Goal: Task Accomplishment & Management: Manage account settings

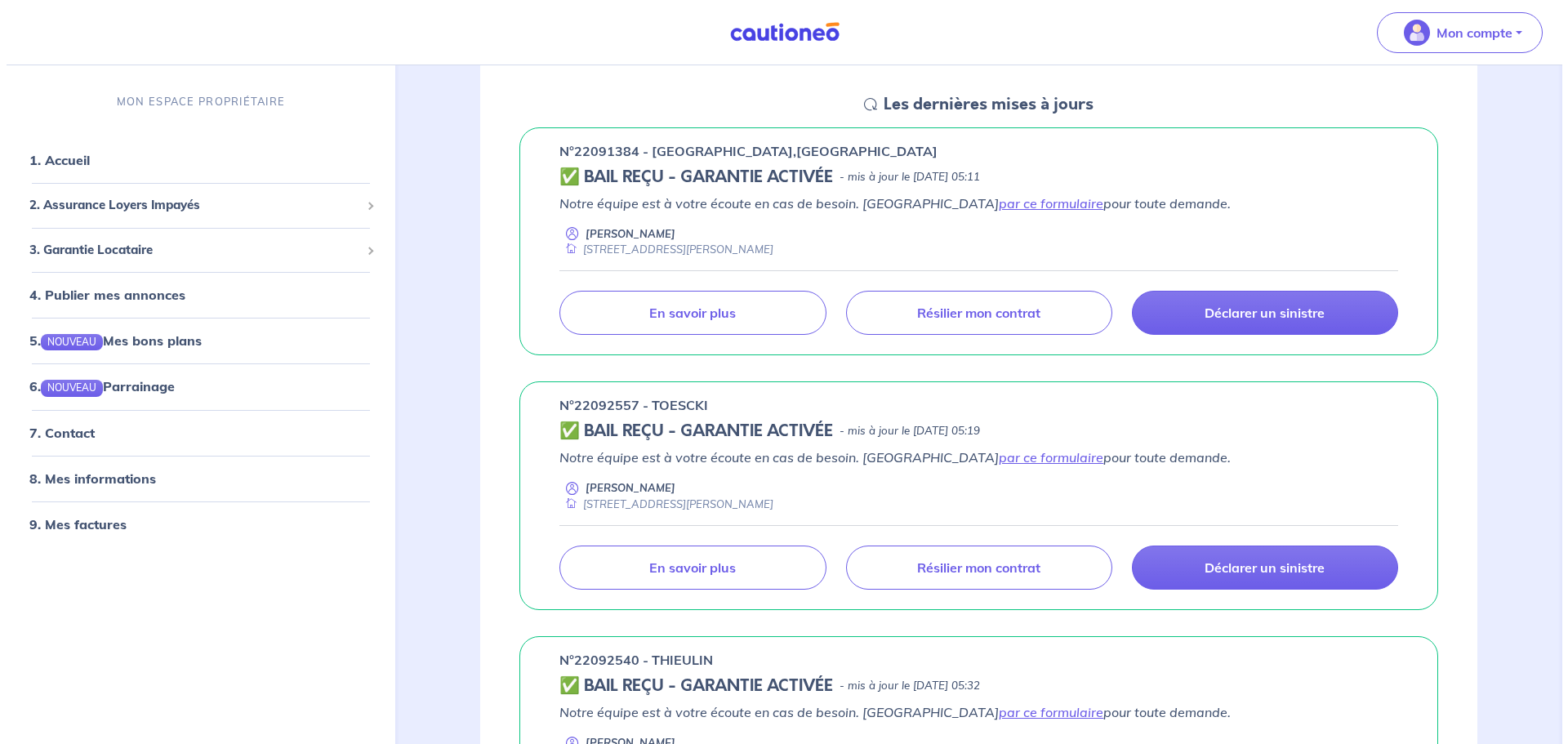
scroll to position [409, 0]
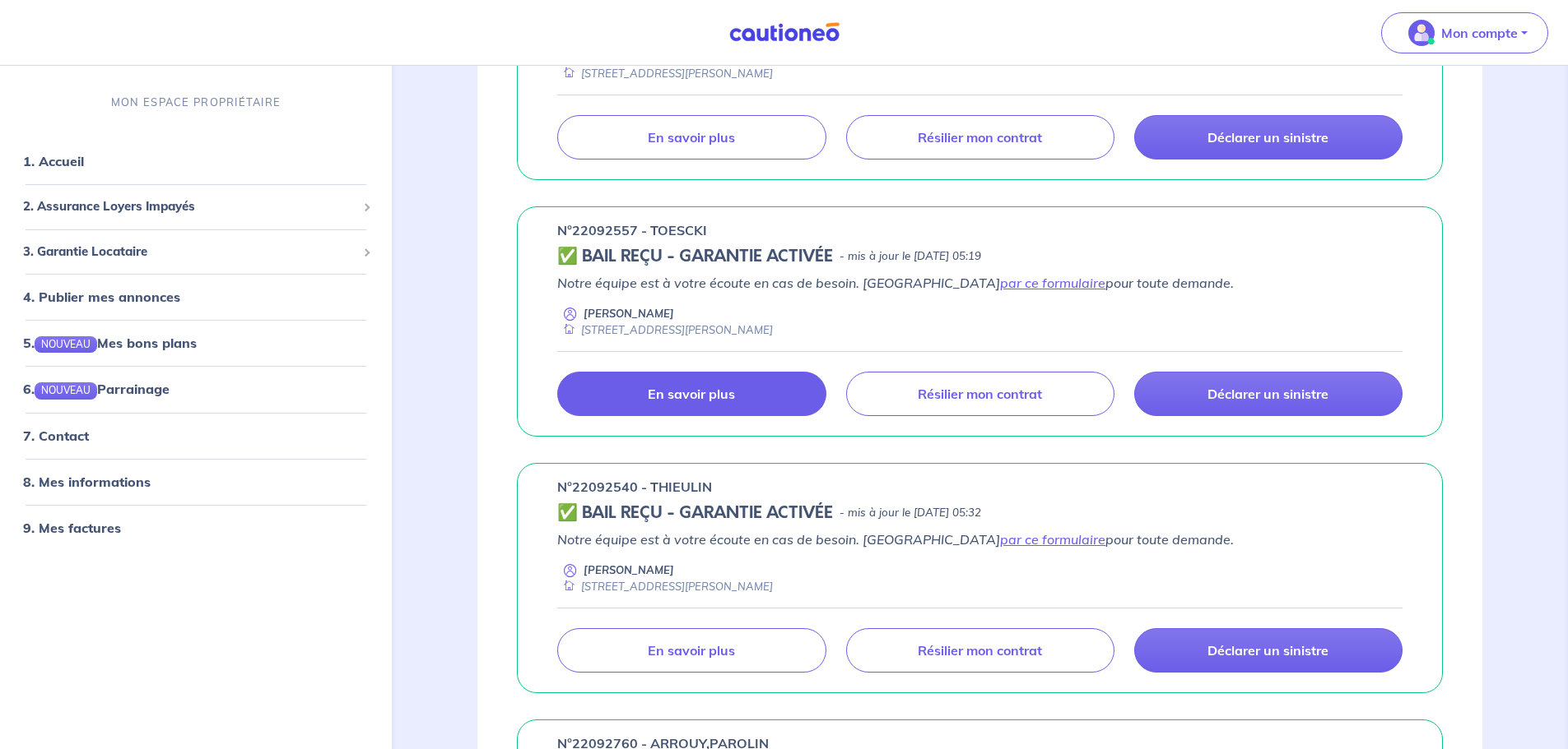
click at [706, 396] on p "En savoir plus" at bounding box center [691, 394] width 87 height 16
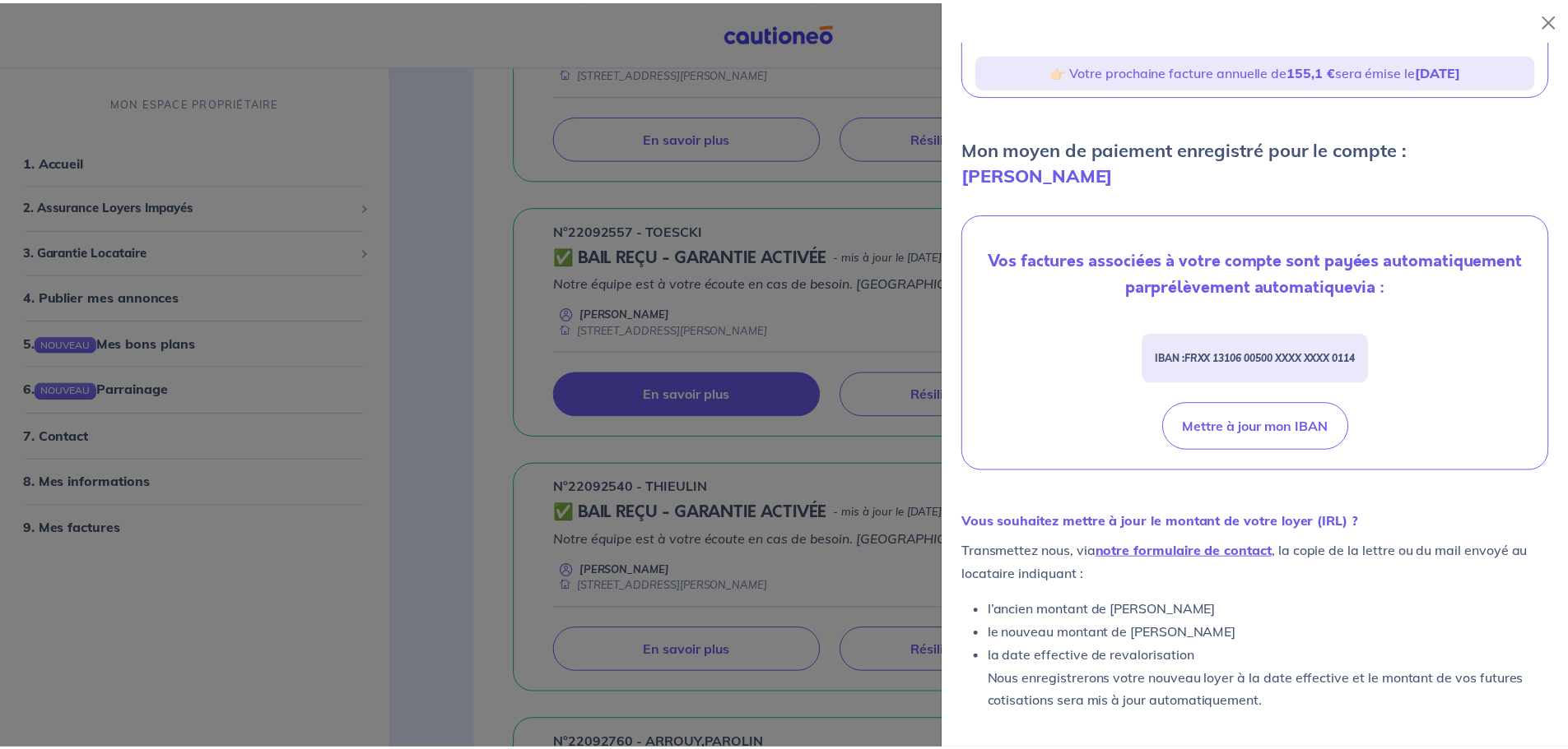
scroll to position [333, 0]
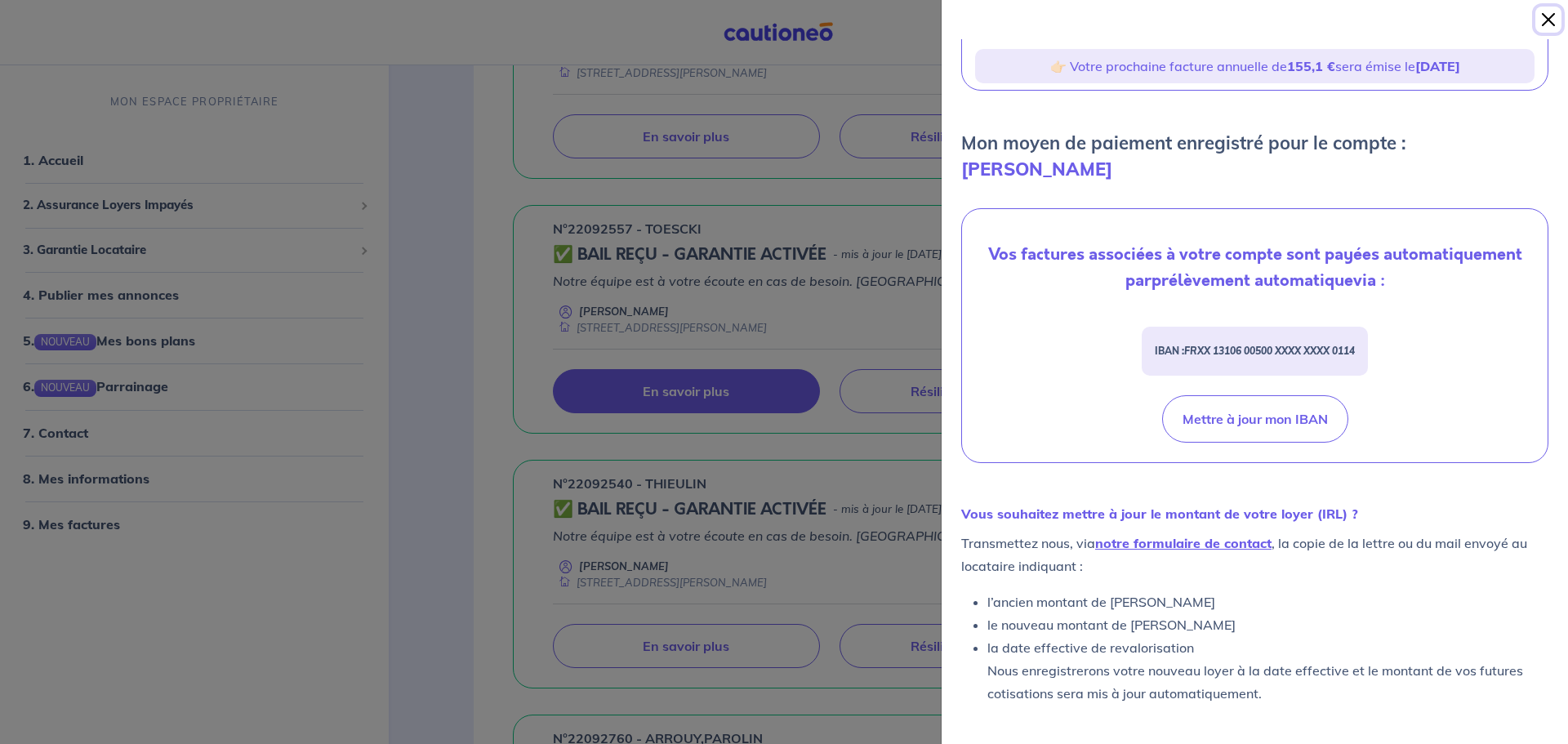
click at [1547, 21] on button "Close" at bounding box center [1548, 19] width 26 height 26
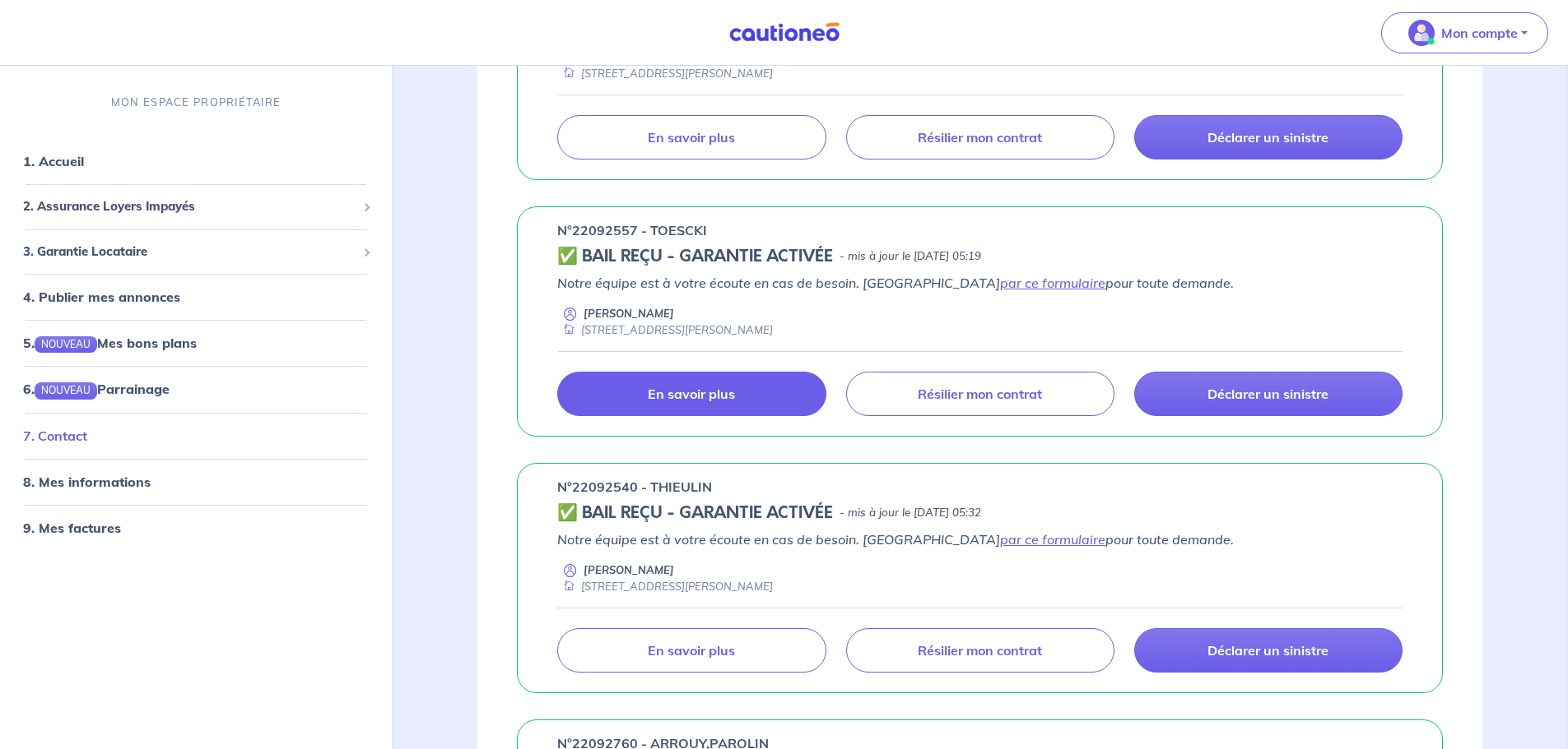
click at [81, 438] on link "7. Contact" at bounding box center [55, 436] width 64 height 16
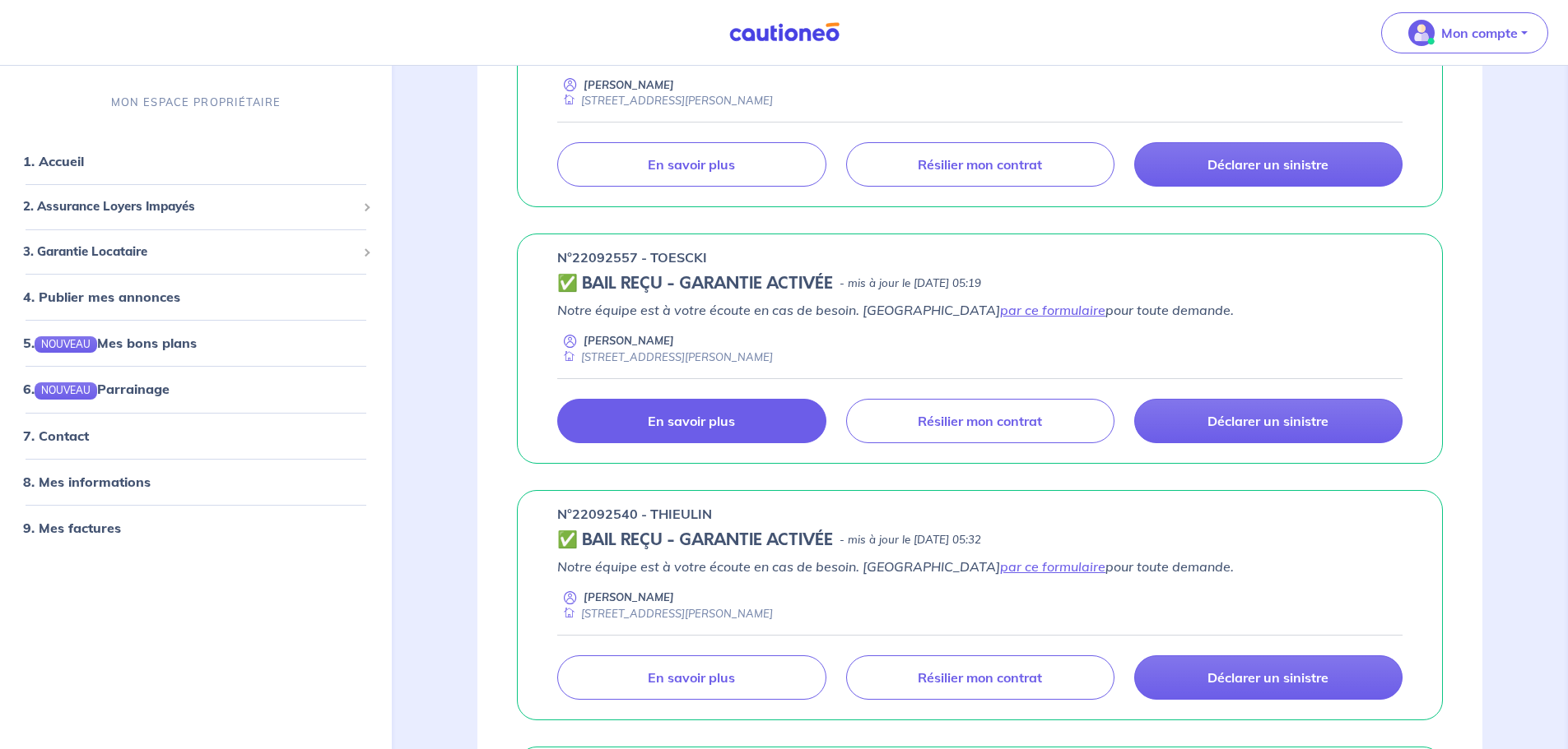
scroll to position [411, 0]
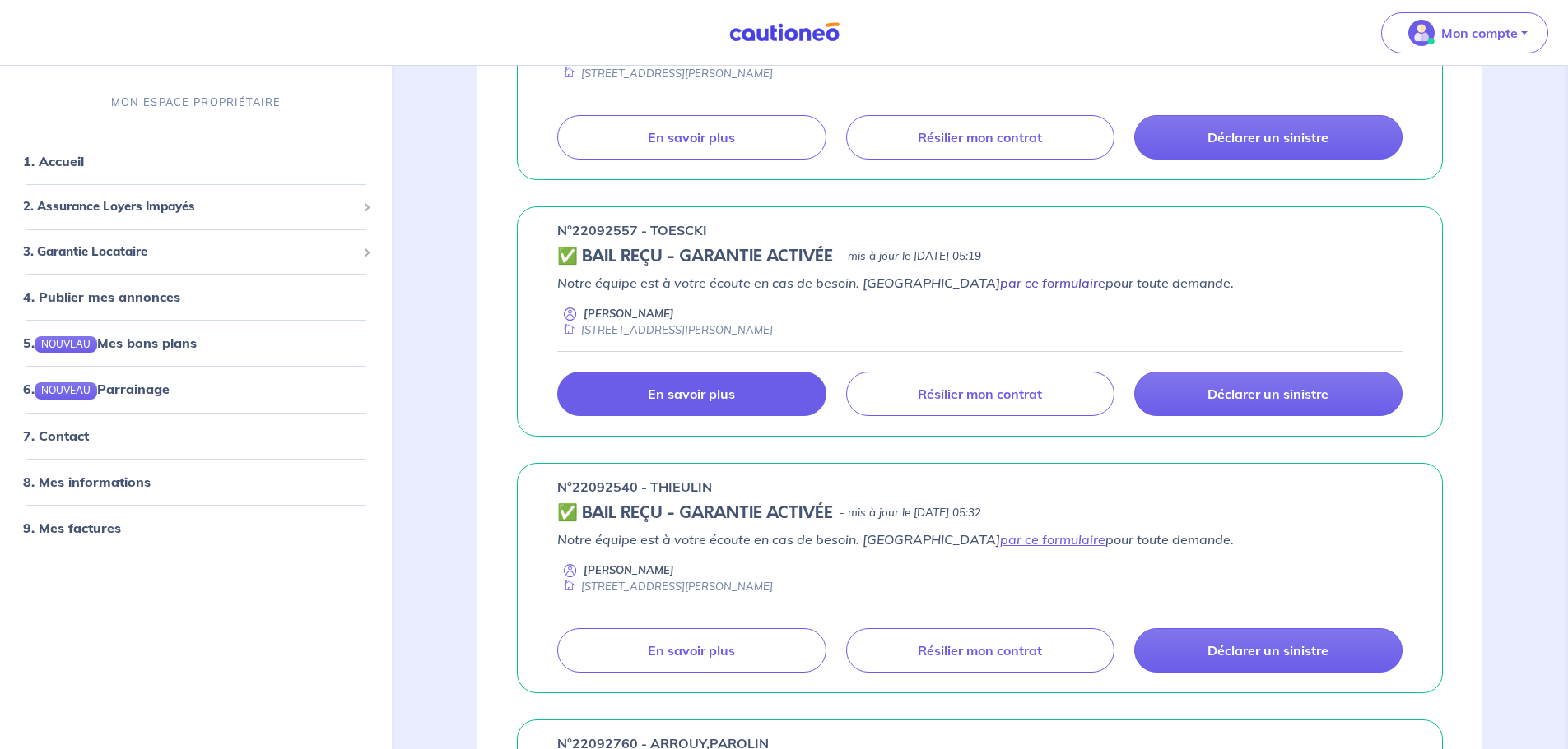
click at [1000, 287] on link "par ce formulaire" at bounding box center [1052, 283] width 105 height 16
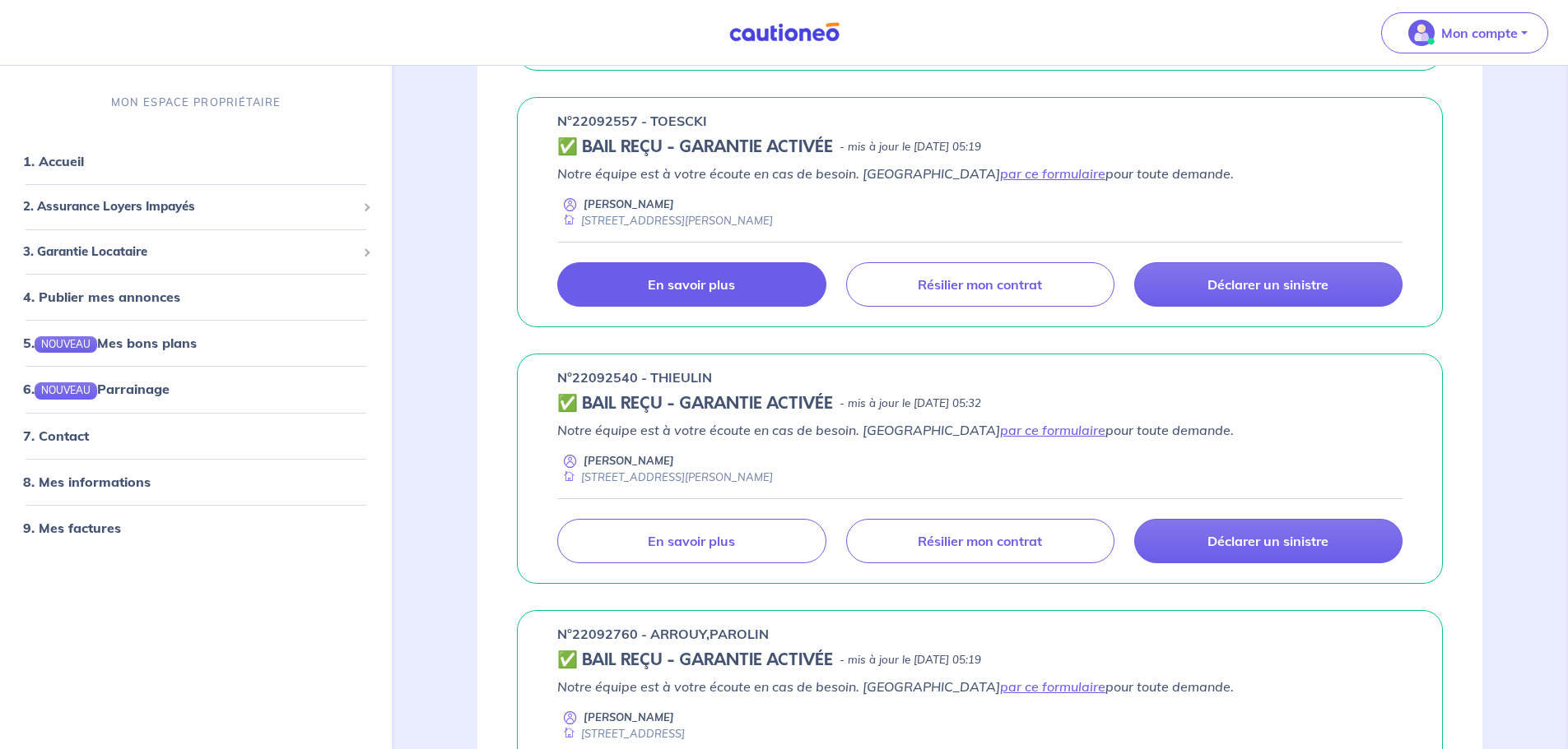
scroll to position [519, 0]
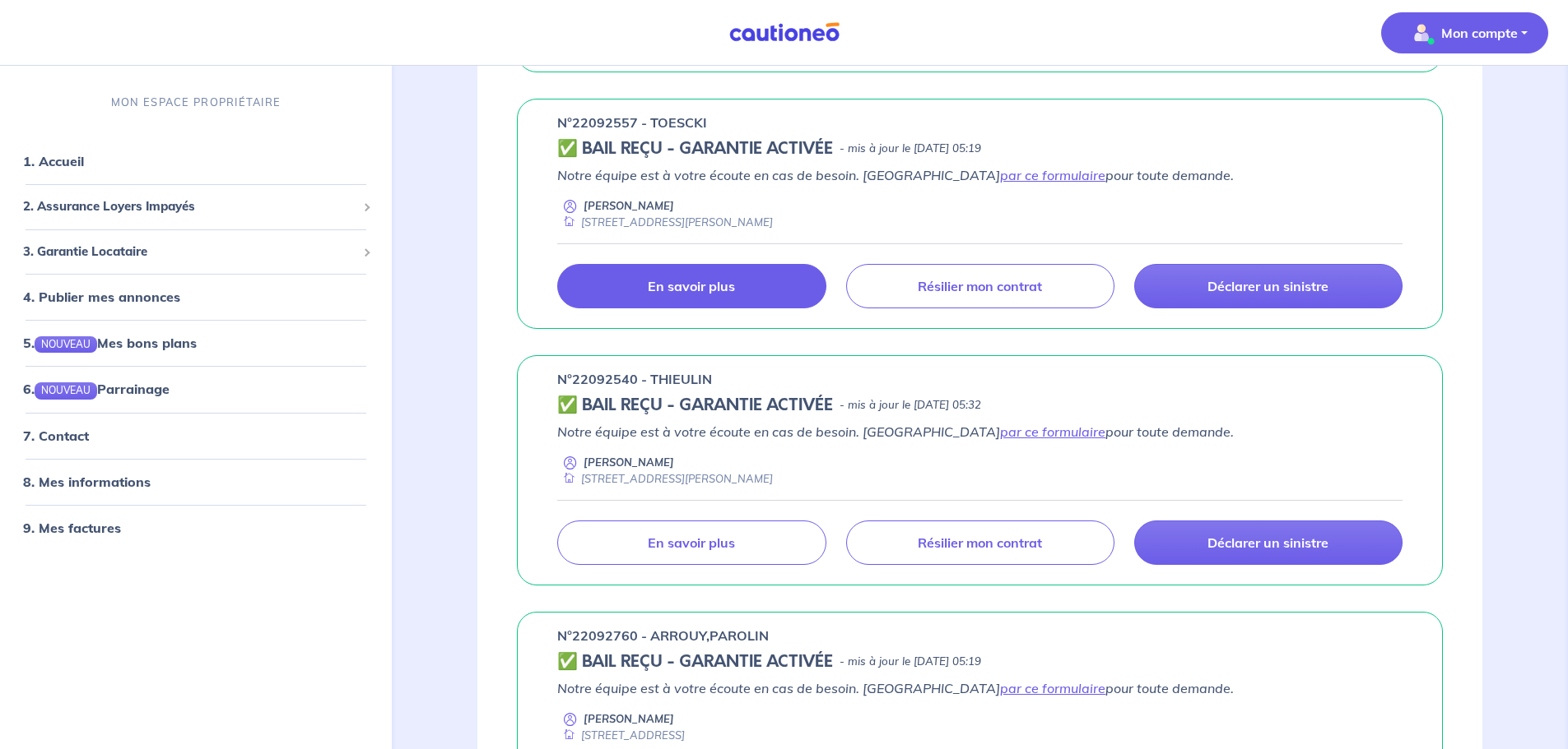
click at [1444, 39] on p "Mon compte" at bounding box center [1479, 33] width 77 height 20
click at [1440, 147] on link "Me déconnecter" at bounding box center [1447, 141] width 132 height 26
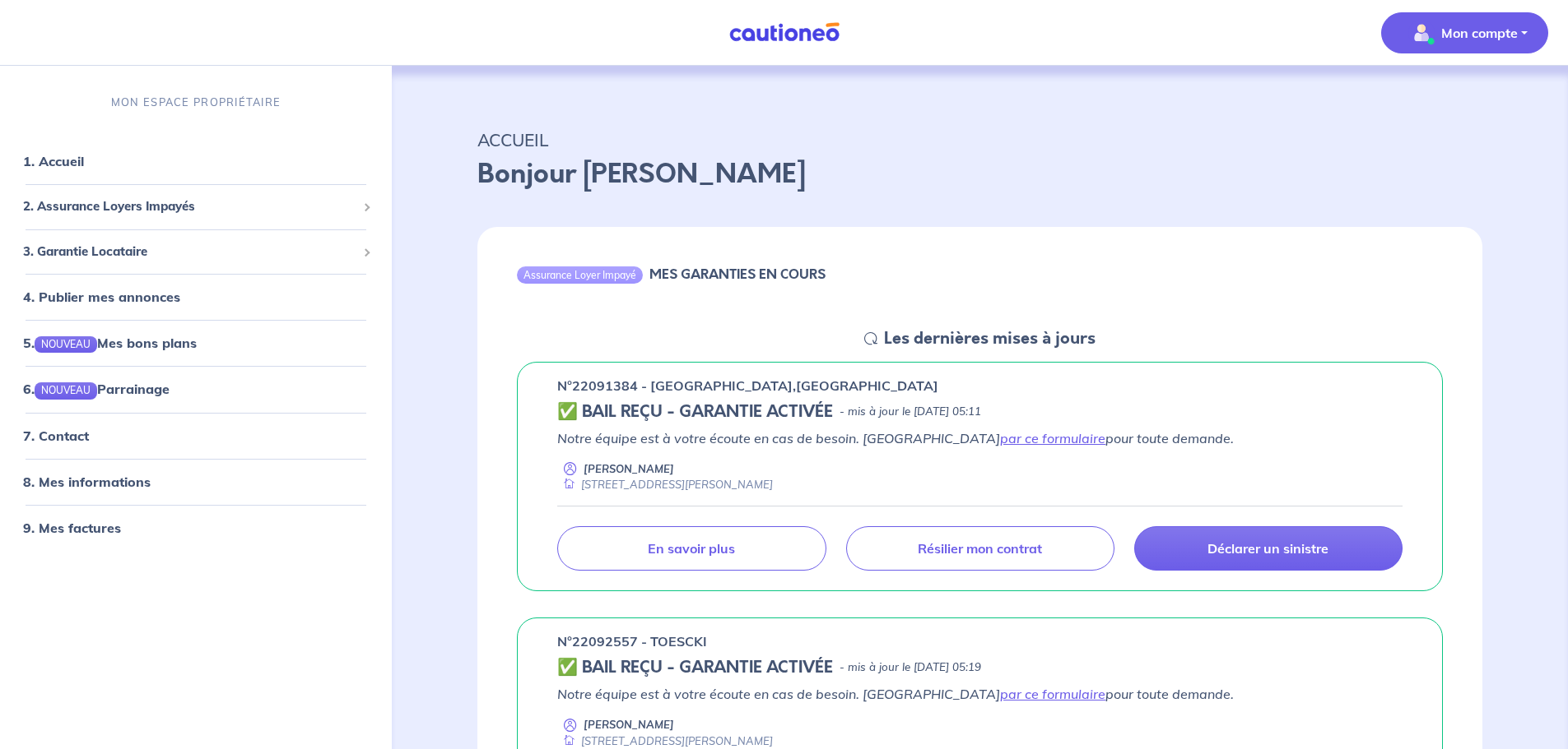
click at [1464, 32] on p "Mon compte" at bounding box center [1479, 33] width 77 height 20
click at [1449, 142] on link "Me déconnecter" at bounding box center [1447, 141] width 132 height 26
